Goal: Navigation & Orientation: Find specific page/section

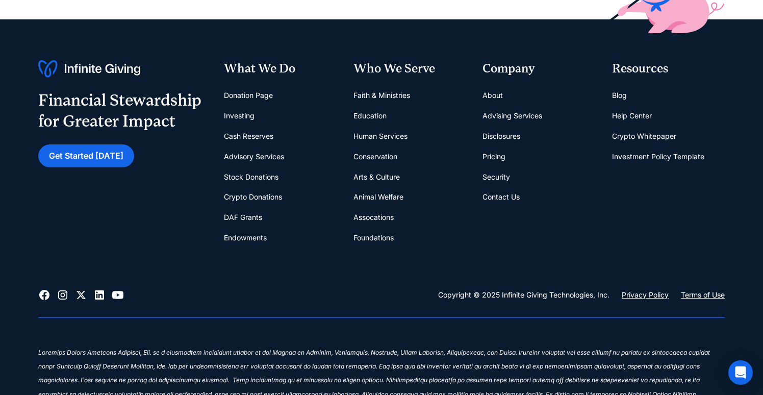
scroll to position [4075, 0]
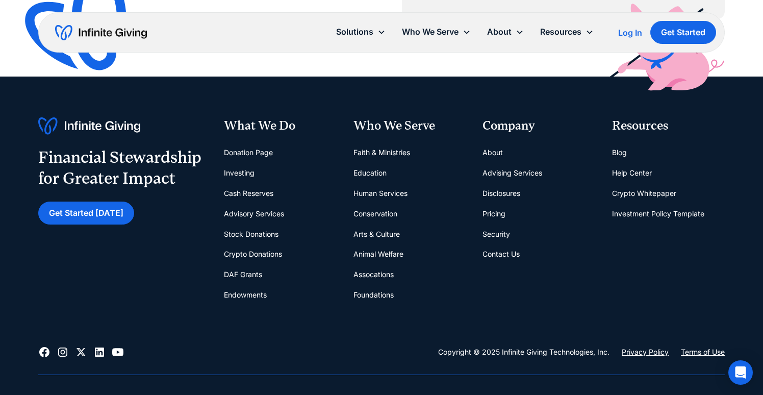
click at [493, 156] on link "About" at bounding box center [492, 152] width 20 height 20
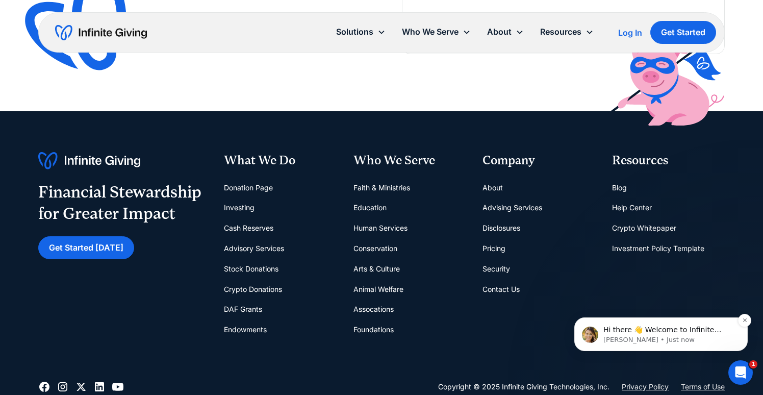
click at [652, 335] on p "Kasey • Just now" at bounding box center [669, 339] width 132 height 9
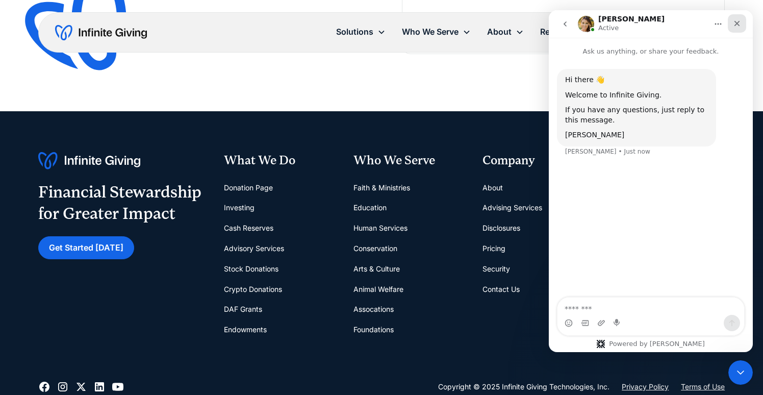
click at [737, 22] on icon "Close" at bounding box center [737, 24] width 6 height 6
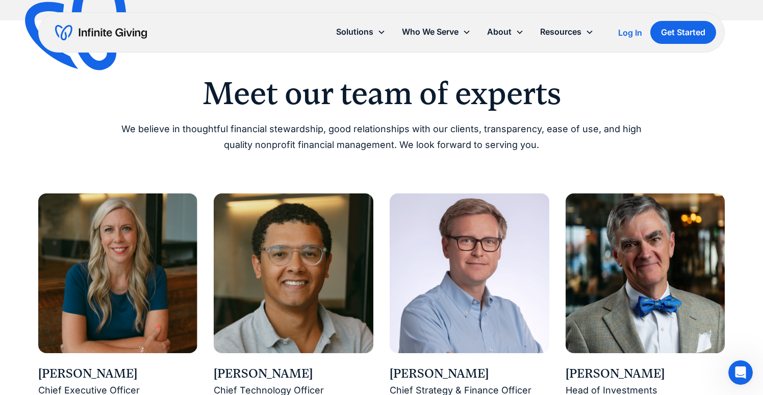
scroll to position [670, 0]
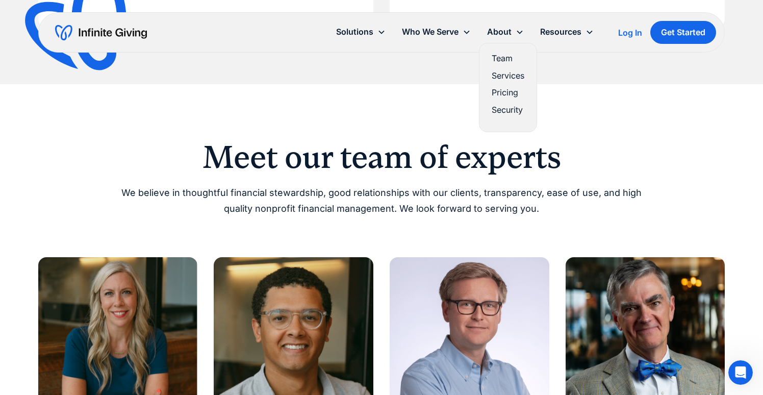
click at [505, 54] on link "Team" at bounding box center [507, 58] width 33 height 14
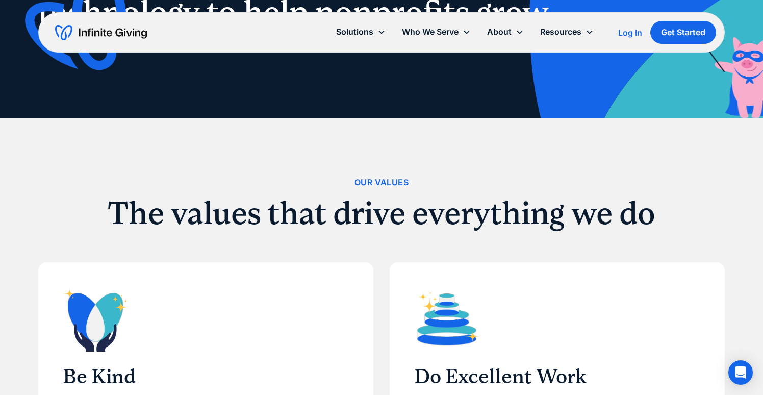
scroll to position [415, 0]
